Goal: Task Accomplishment & Management: Complete application form

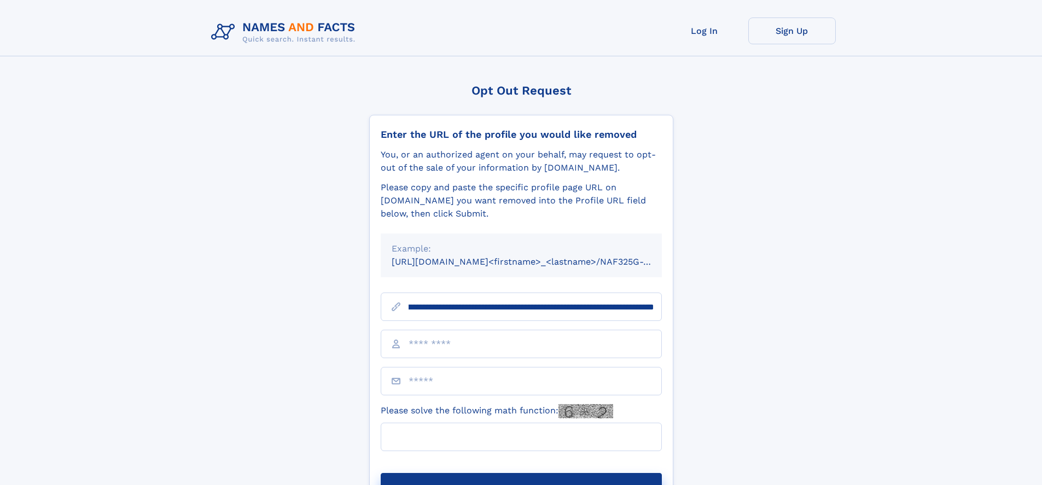
scroll to position [0, 147]
type input "**********"
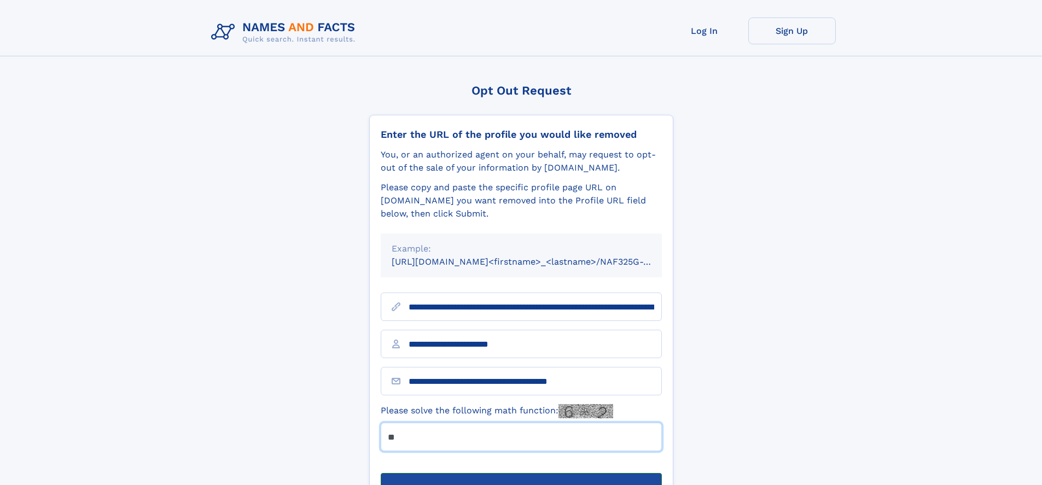
type input "**"
click at [521, 473] on button "Submit Opt Out Request" at bounding box center [521, 490] width 281 height 35
